Goal: Book appointment/travel/reservation

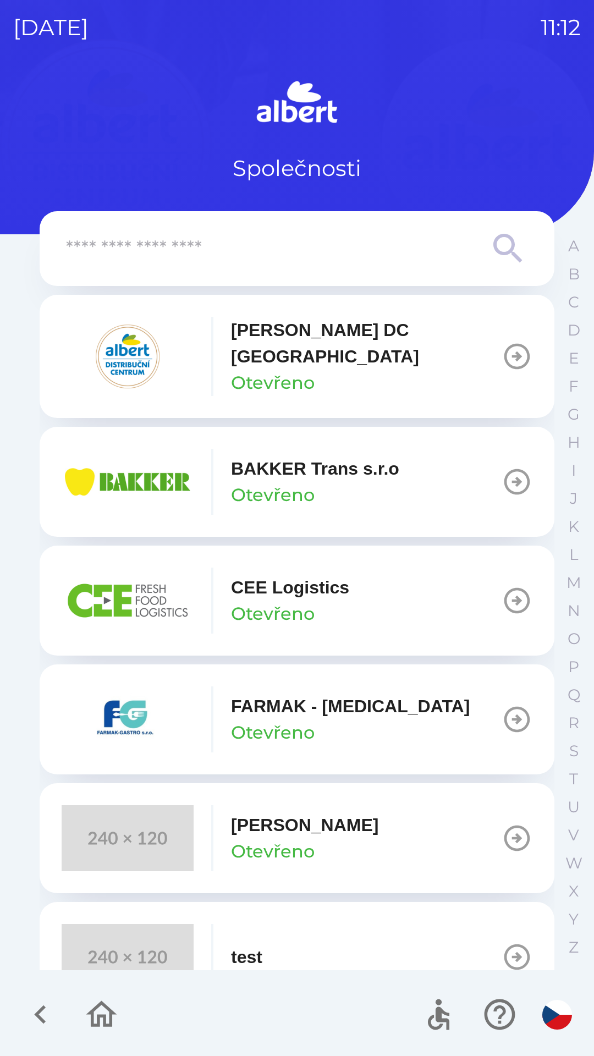
click at [287, 467] on p "BAKKER Trans s.r.o" at bounding box center [315, 468] width 168 height 26
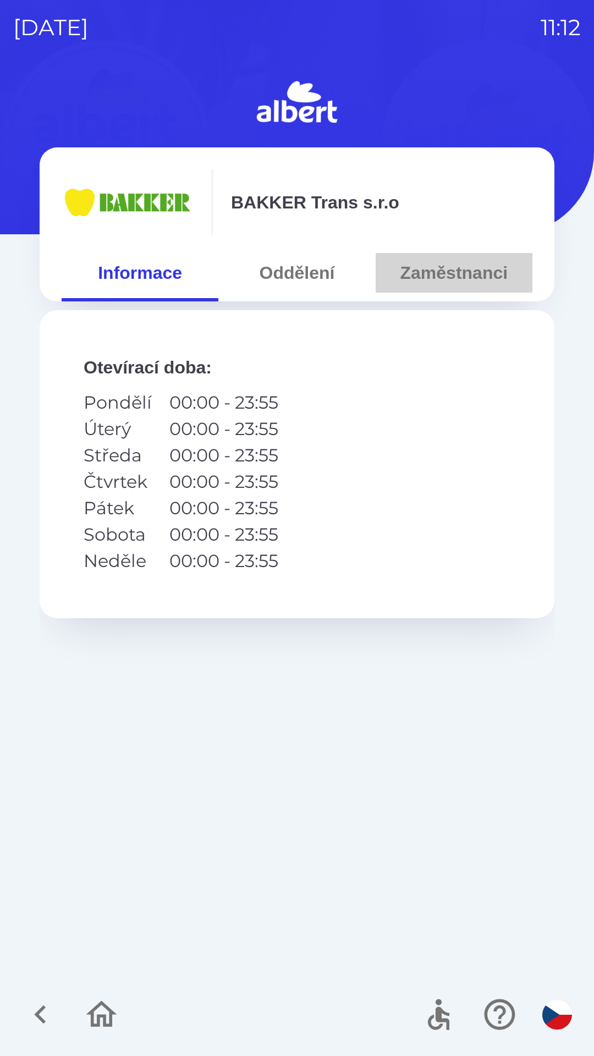
click at [444, 268] on button "Zaměstnanci" at bounding box center [454, 273] width 157 height 40
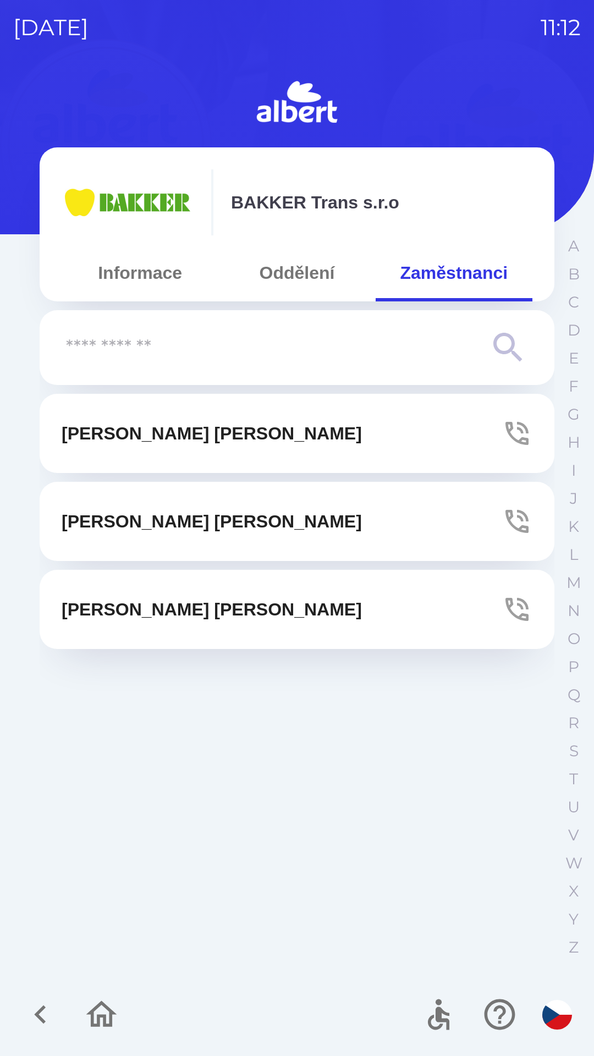
click at [154, 439] on p "[PERSON_NAME]" at bounding box center [212, 433] width 300 height 26
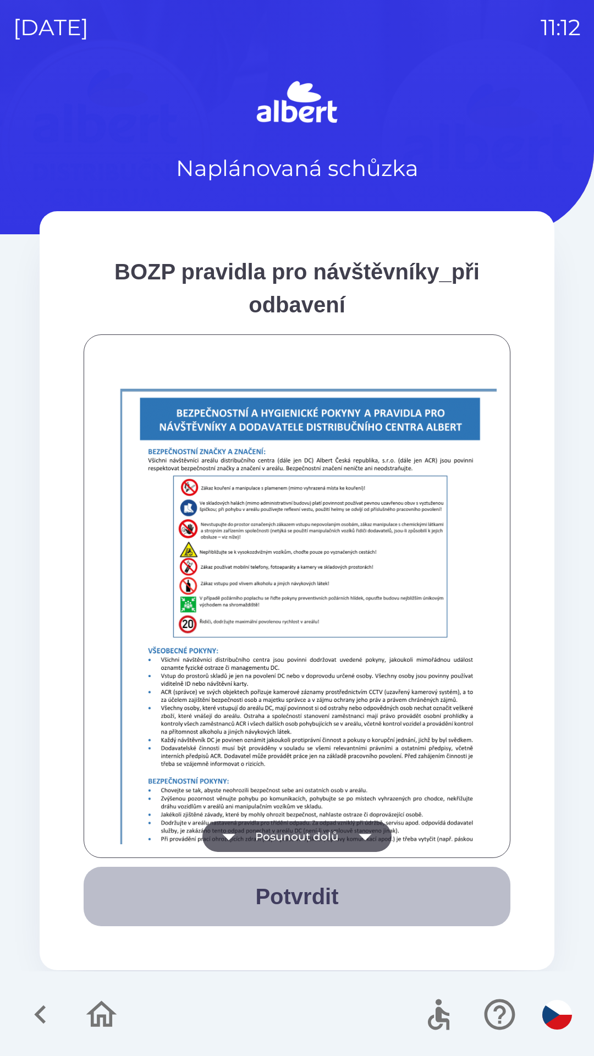
click at [293, 895] on button "Potvrdit" at bounding box center [297, 896] width 427 height 59
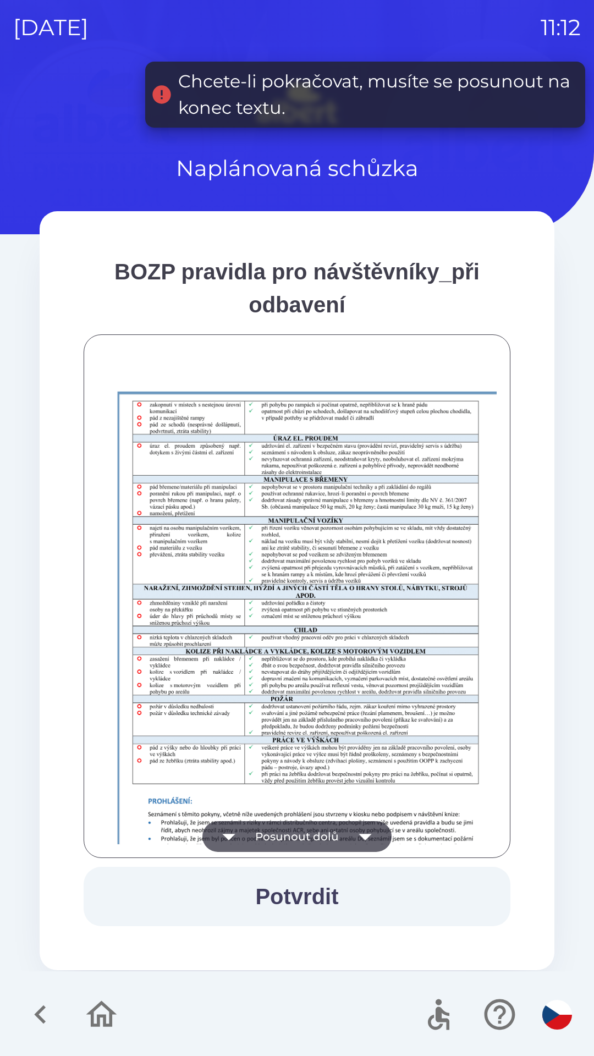
scroll to position [772, 0]
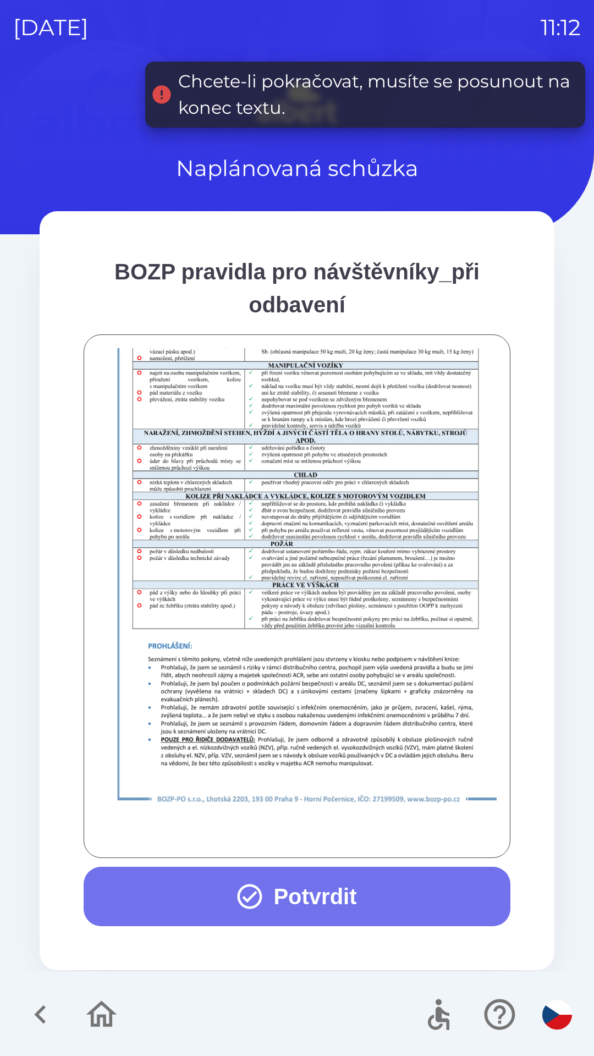
click at [277, 897] on button "Potvrdit" at bounding box center [297, 896] width 427 height 59
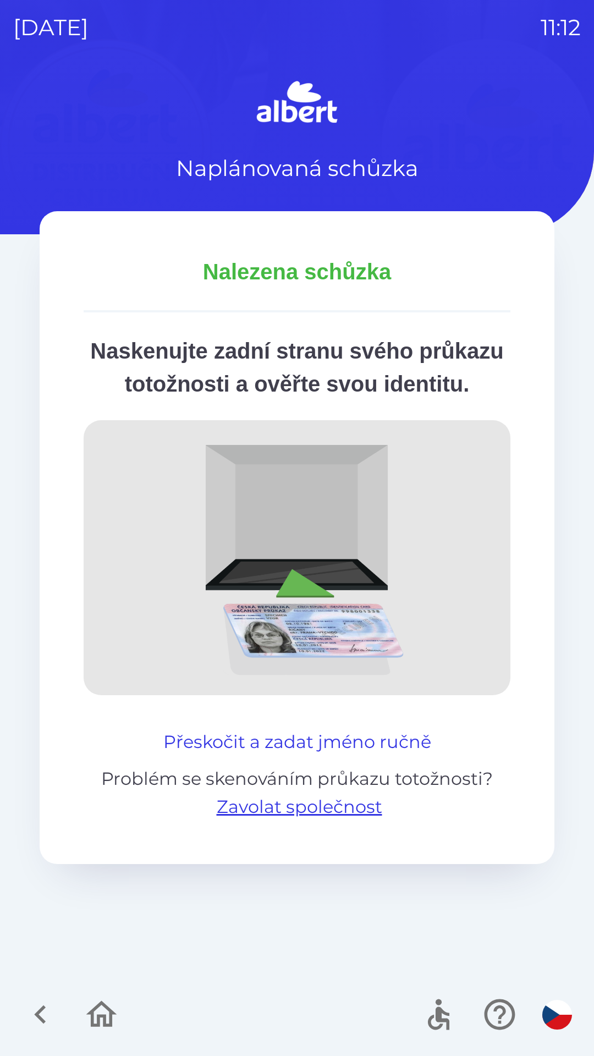
click at [302, 755] on button "Přeskočit a zadat jméno ručně" at bounding box center [297, 742] width 277 height 26
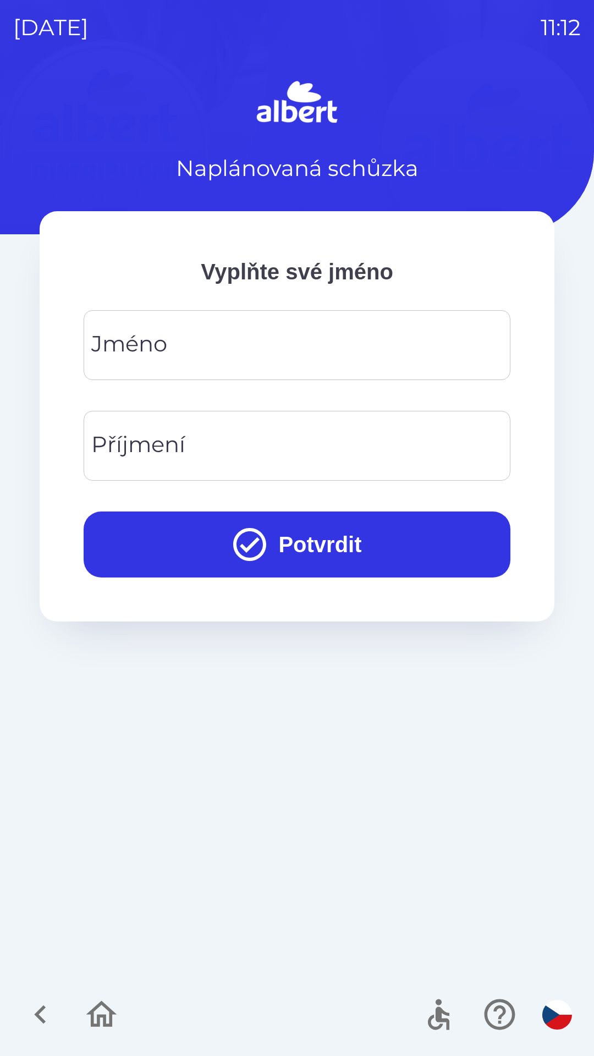
click at [168, 345] on input "Jméno" at bounding box center [297, 344] width 400 height 43
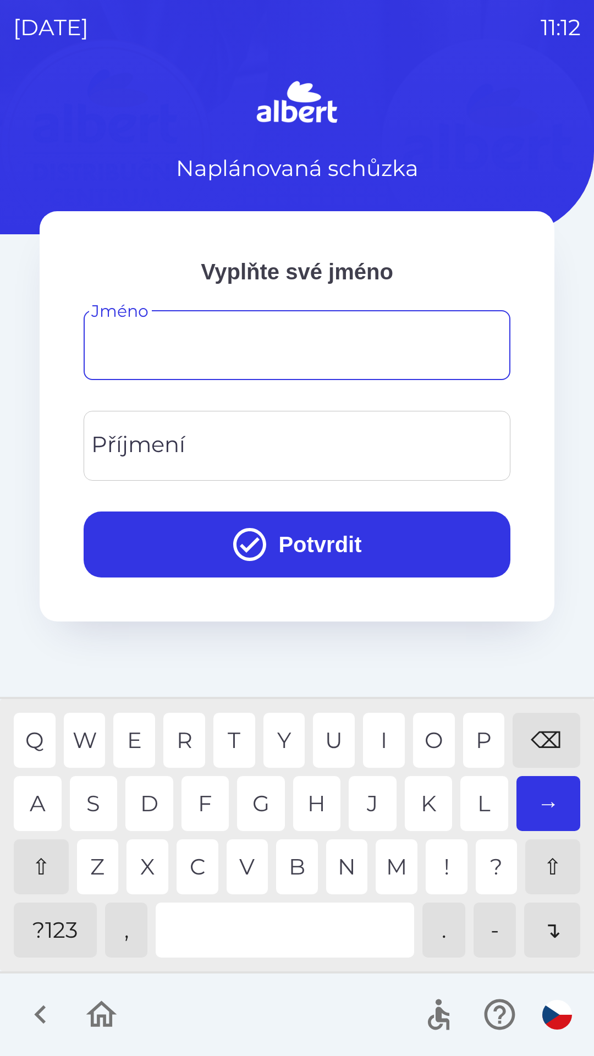
click at [45, 875] on div "⇧" at bounding box center [41, 866] width 55 height 55
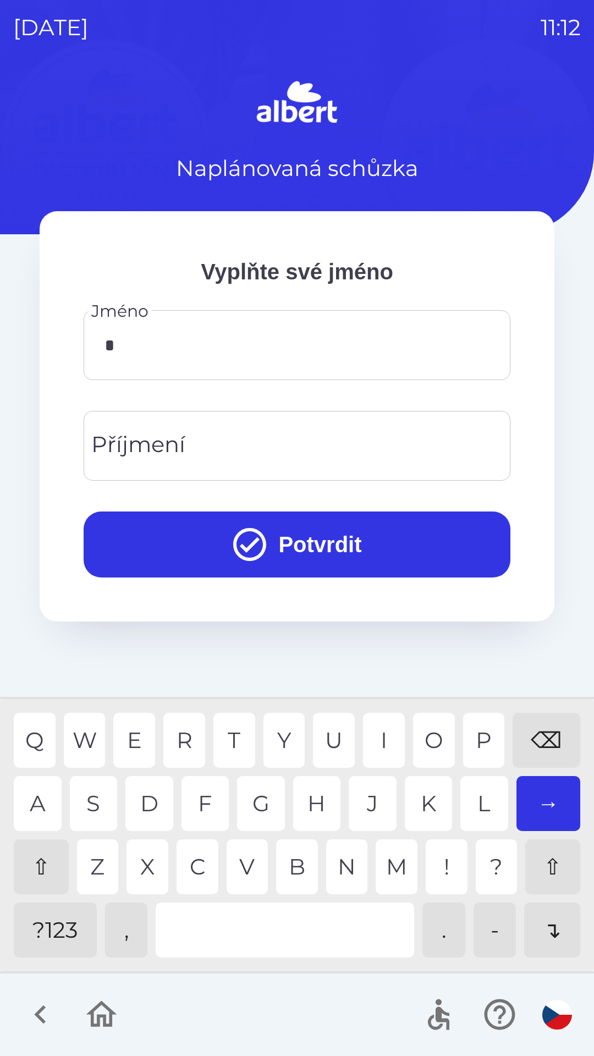
click at [379, 740] on div "I" at bounding box center [384, 740] width 42 height 55
click at [243, 865] on div "V" at bounding box center [248, 866] width 42 height 55
type input "***"
click at [432, 738] on div "O" at bounding box center [434, 740] width 42 height 55
click at [167, 447] on div "Příjmení Příjmení" at bounding box center [297, 446] width 427 height 70
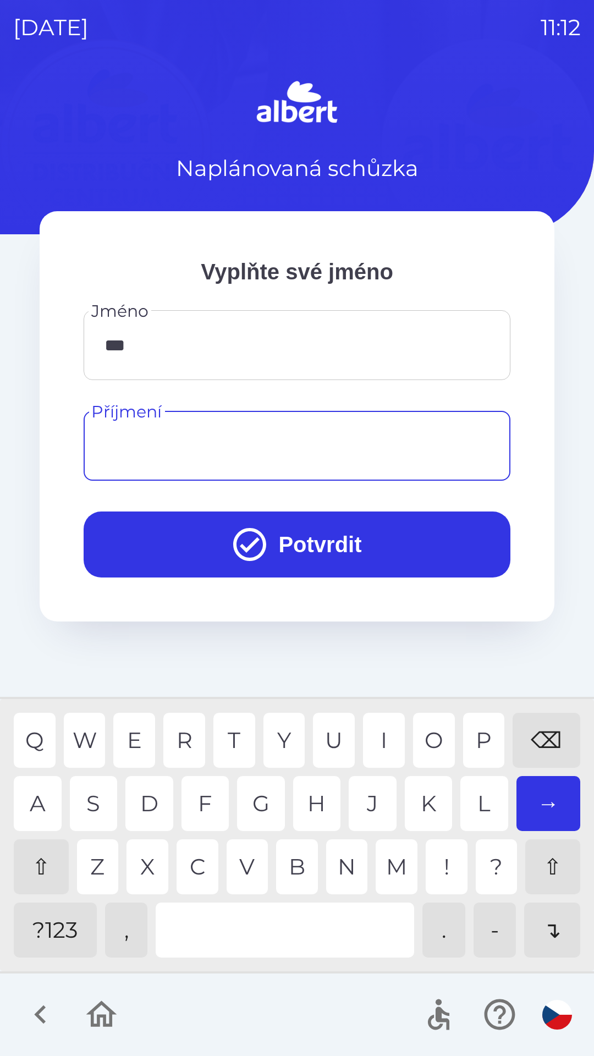
click at [43, 871] on div "⇧" at bounding box center [41, 866] width 55 height 55
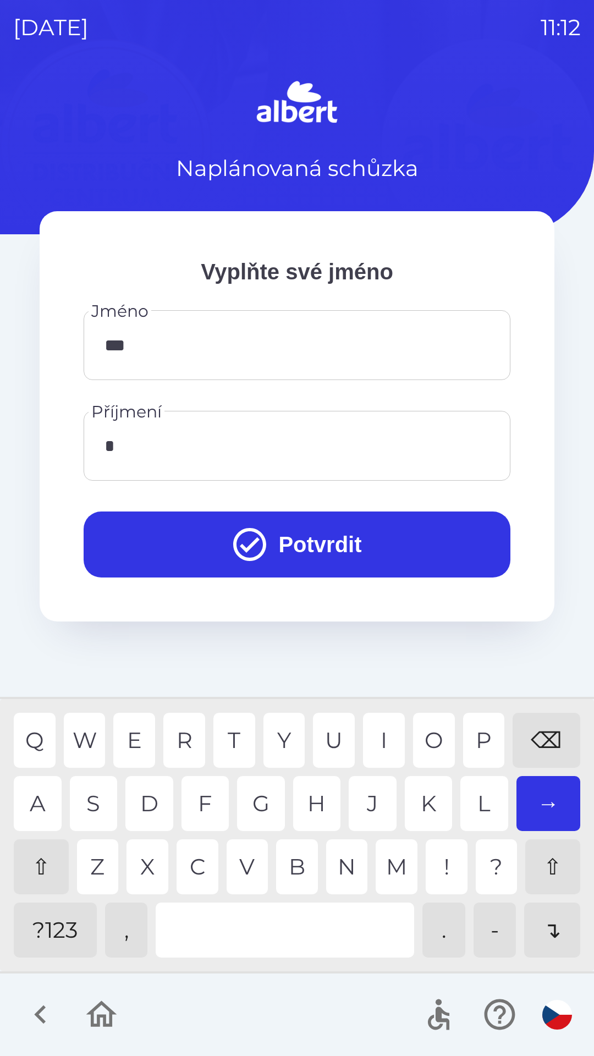
click at [338, 864] on div "N" at bounding box center [347, 866] width 42 height 55
click at [130, 731] on div "E" at bounding box center [134, 740] width 42 height 55
click at [201, 867] on div "C" at bounding box center [198, 866] width 42 height 55
click at [141, 738] on div "E" at bounding box center [134, 740] width 42 height 55
type input "*******"
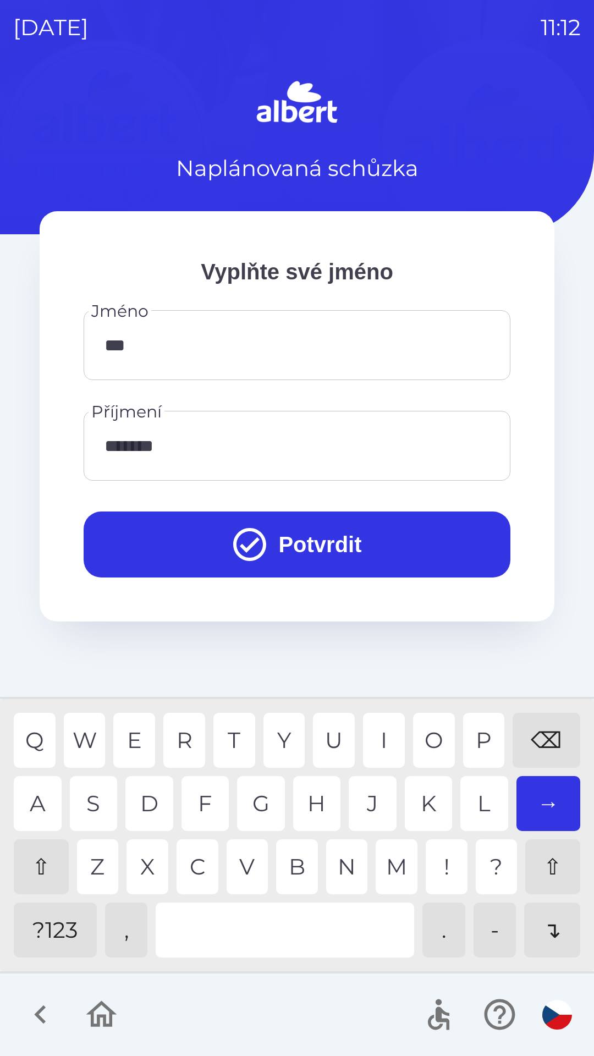
click at [422, 805] on div "K" at bounding box center [429, 803] width 48 height 55
click at [302, 539] on button "Potvrdit" at bounding box center [297, 544] width 427 height 66
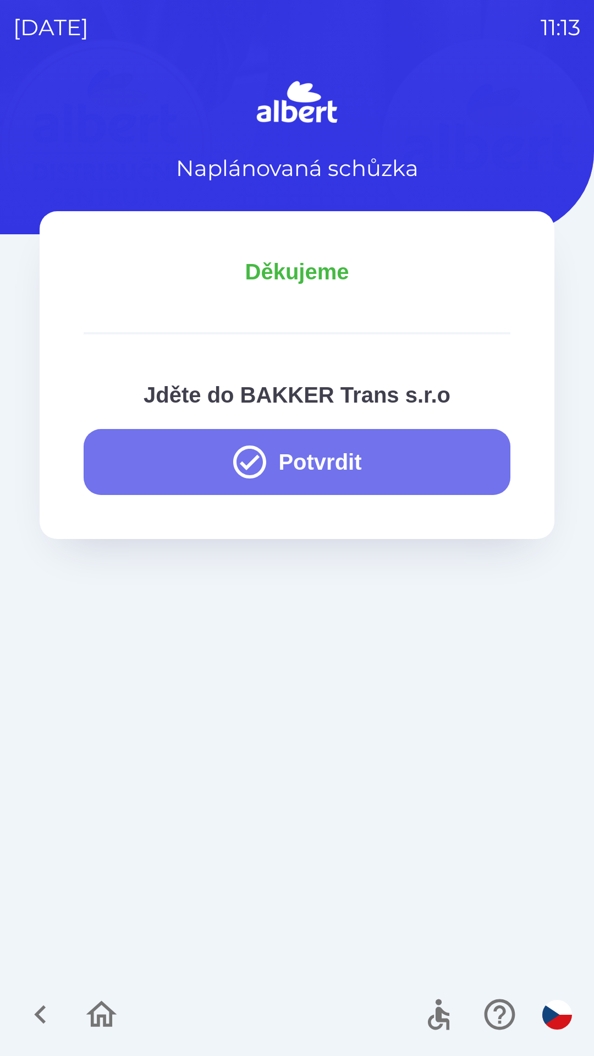
click at [288, 459] on button "Potvrdit" at bounding box center [297, 462] width 427 height 66
